Goal: Navigation & Orientation: Go to known website

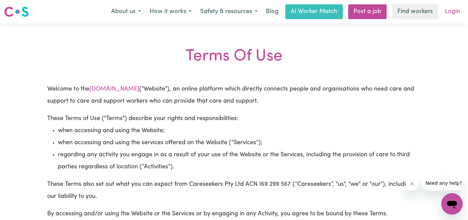
click at [453, 11] on link "Login" at bounding box center [452, 11] width 23 height 15
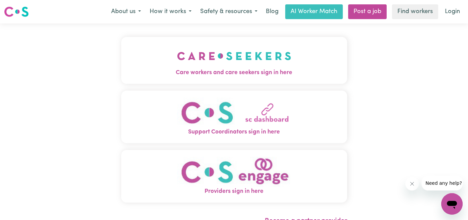
click at [215, 73] on span "Care workers and care seekers sign in here" at bounding box center [234, 72] width 226 height 9
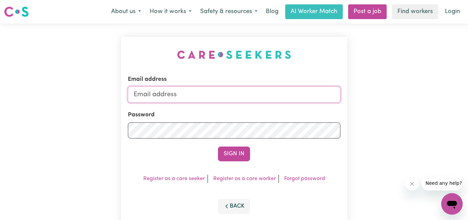
type input "[EMAIL_ADDRESS][DOMAIN_NAME]"
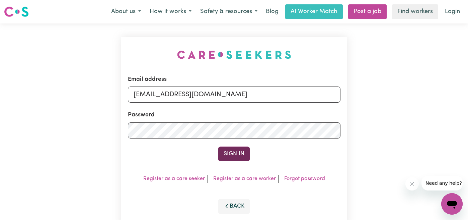
click at [225, 151] on button "Sign In" at bounding box center [234, 153] width 32 height 15
